Goal: Obtain resource: Obtain resource

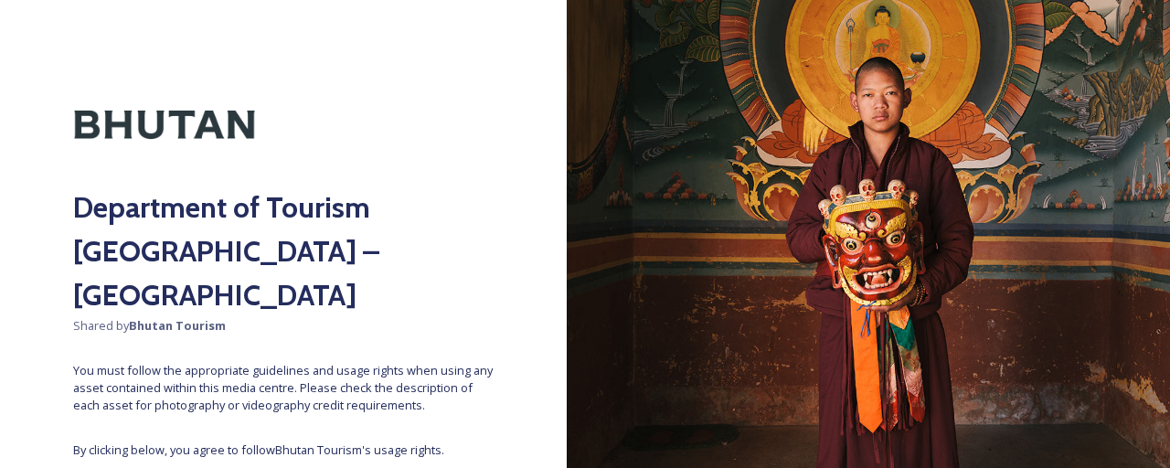
click at [347, 379] on div "Department of Tourism [GEOGRAPHIC_DATA] – Brand Centre Shared by Bhutan Tourism…" at bounding box center [283, 234] width 567 height 322
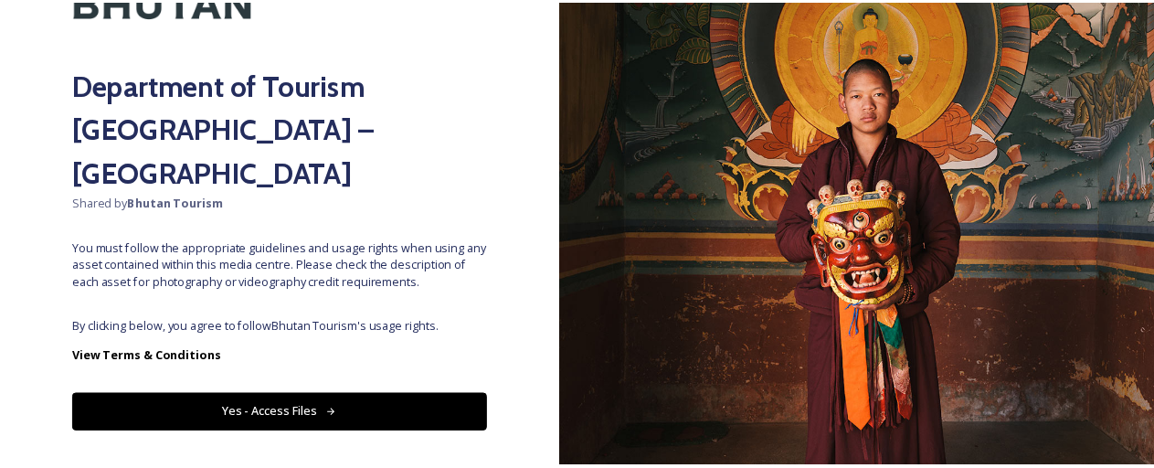
scroll to position [127, 0]
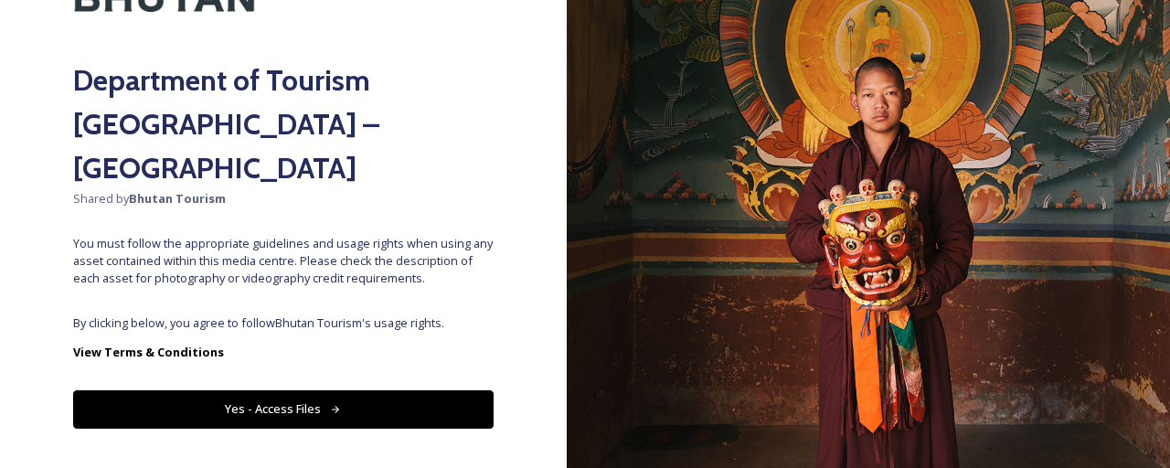
click at [335, 390] on button "Yes - Access Files" at bounding box center [283, 408] width 420 height 37
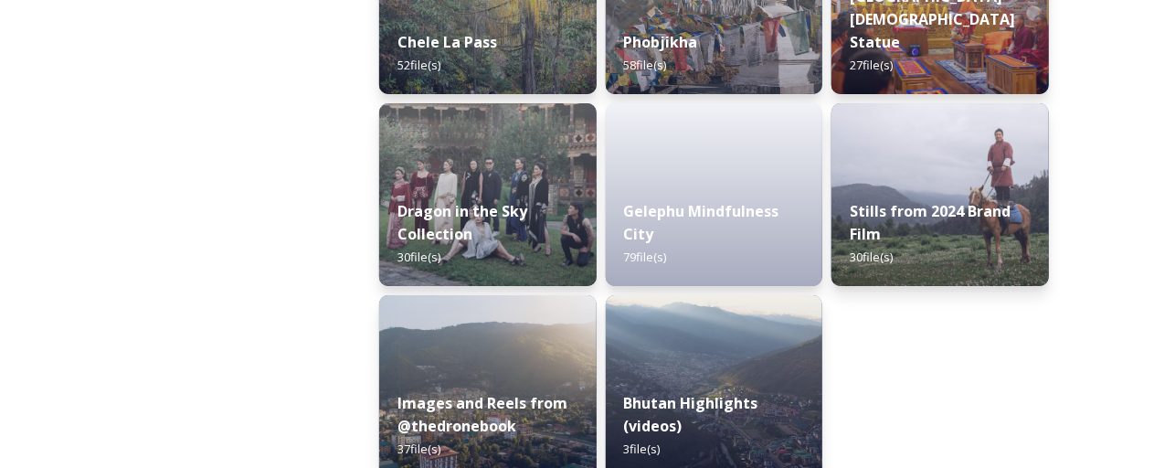
scroll to position [3288, 0]
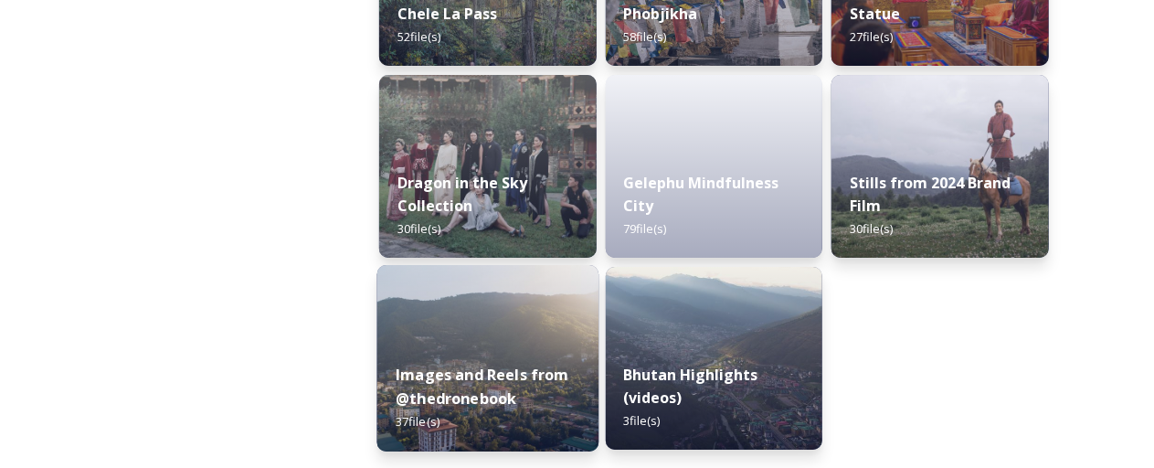
click at [468, 346] on div "Images and Reels from @thedronebook 37 file(s)" at bounding box center [487, 398] width 221 height 106
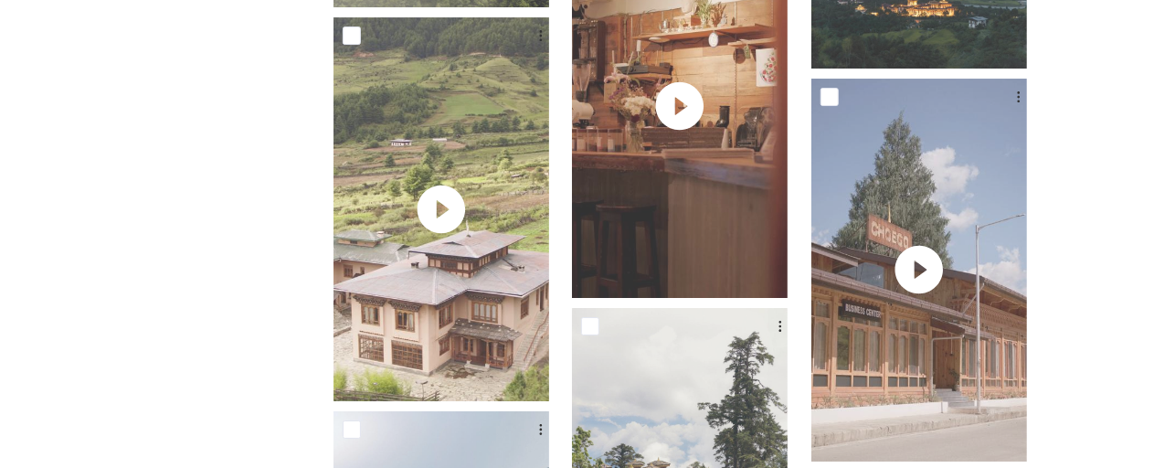
scroll to position [3151, 0]
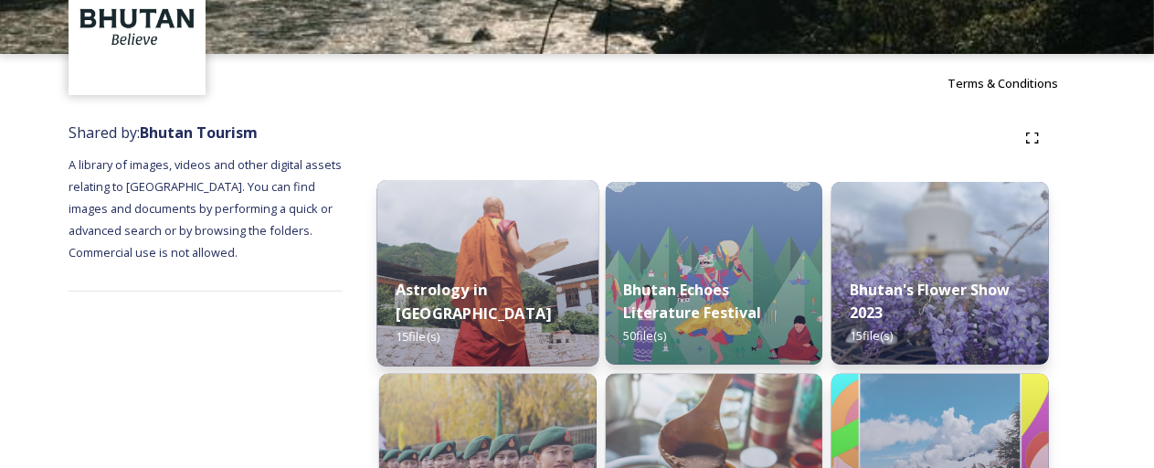
scroll to position [183, 0]
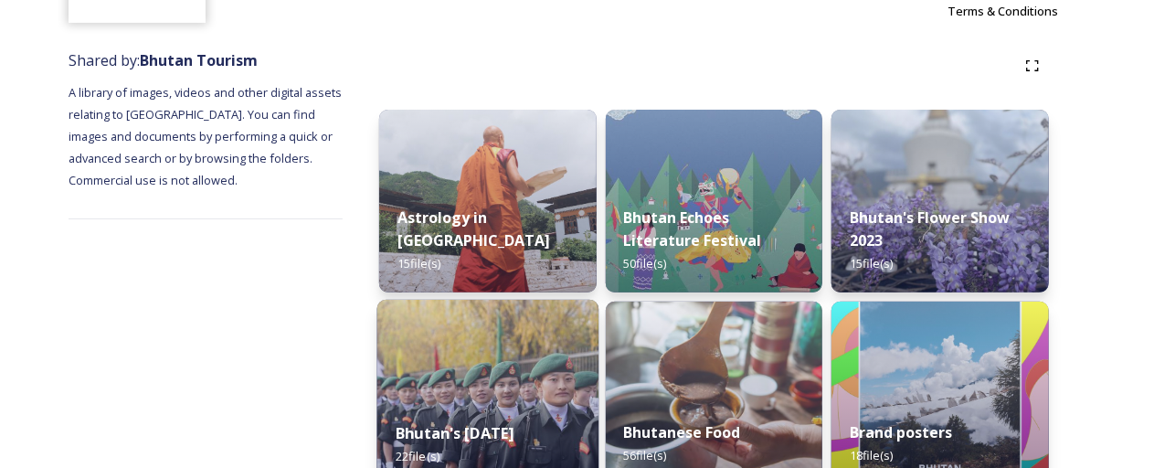
click at [477, 430] on div "Bhutan's [DATE] 22 file(s)" at bounding box center [487, 444] width 221 height 83
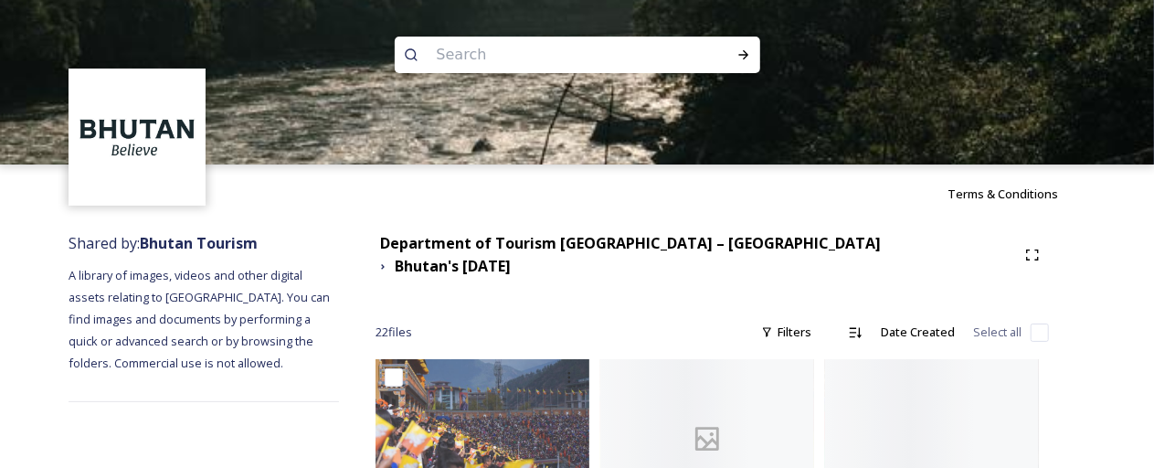
click at [466, 51] on input at bounding box center [553, 55] width 250 height 40
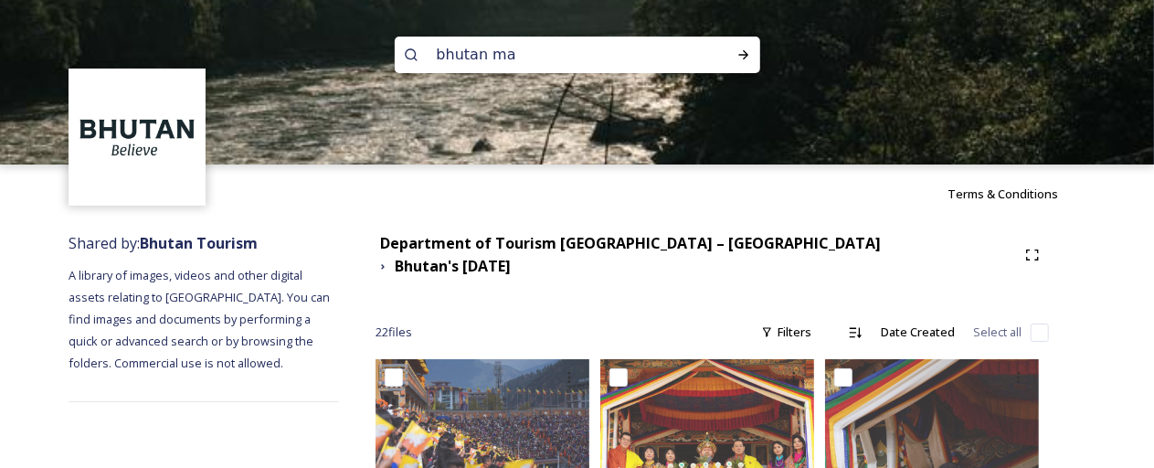
type input "bhutan map"
click at [409, 56] on icon at bounding box center [411, 55] width 15 height 15
click at [410, 56] on icon at bounding box center [411, 55] width 15 height 15
click at [542, 47] on input at bounding box center [617, 55] width 207 height 40
click at [746, 54] on icon at bounding box center [743, 54] width 10 height 9
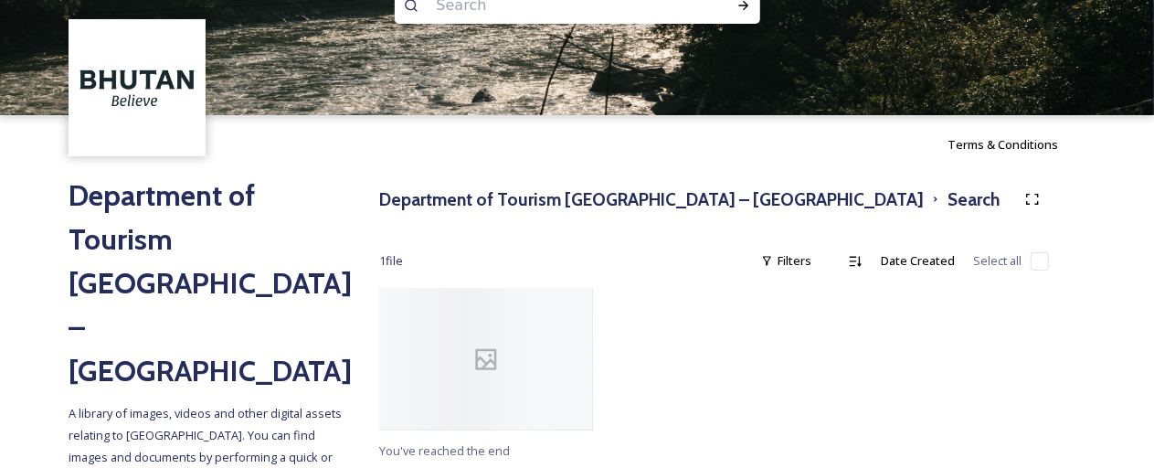
scroll to position [51, 0]
